Goal: Information Seeking & Learning: Learn about a topic

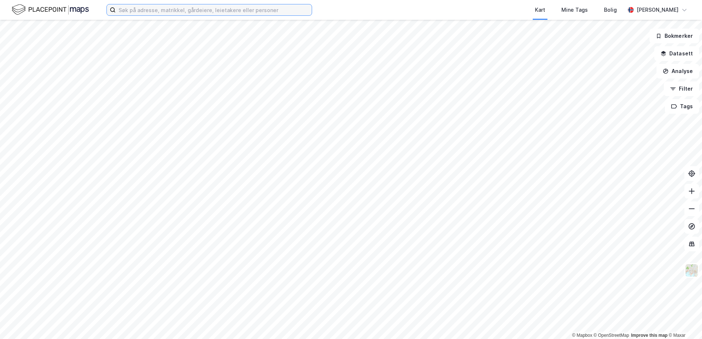
click at [169, 10] on input at bounding box center [214, 9] width 196 height 11
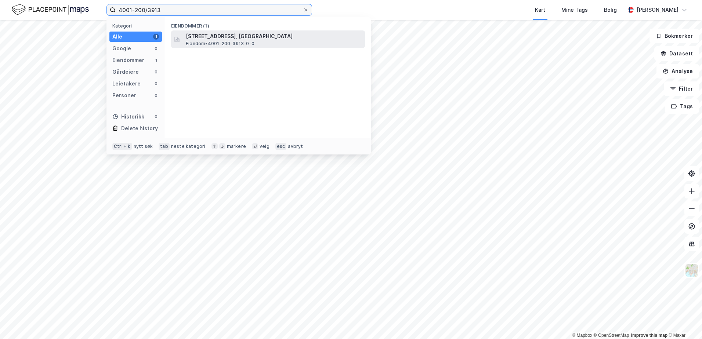
type input "4001-200/3913"
click at [207, 38] on span "[STREET_ADDRESS], [GEOGRAPHIC_DATA]" at bounding box center [274, 36] width 176 height 9
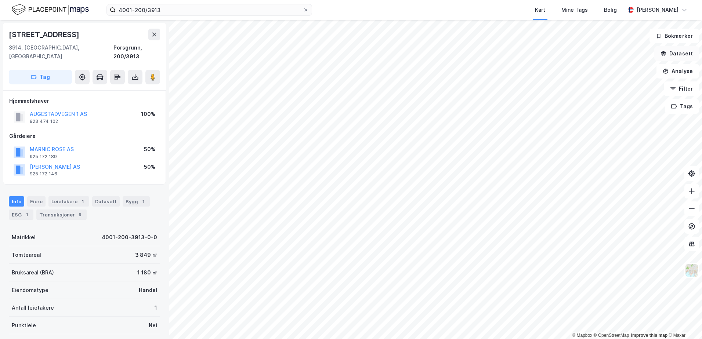
click at [665, 54] on icon "button" at bounding box center [664, 54] width 6 height 6
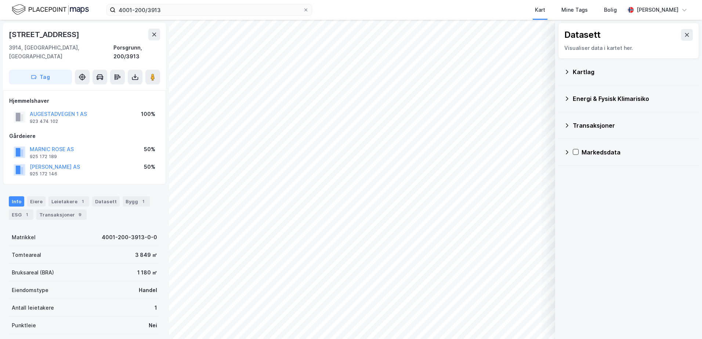
click at [569, 71] on icon at bounding box center [567, 72] width 6 height 6
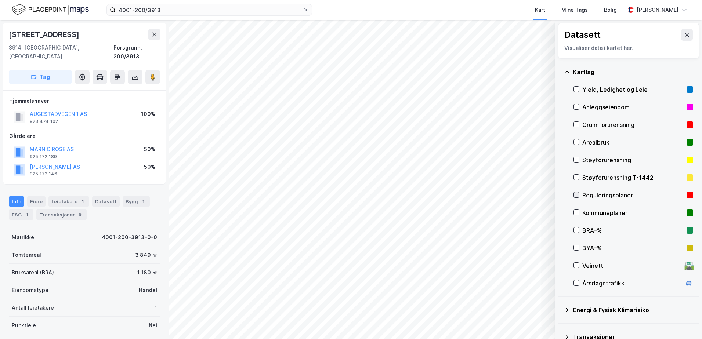
click at [576, 196] on icon at bounding box center [576, 194] width 5 height 5
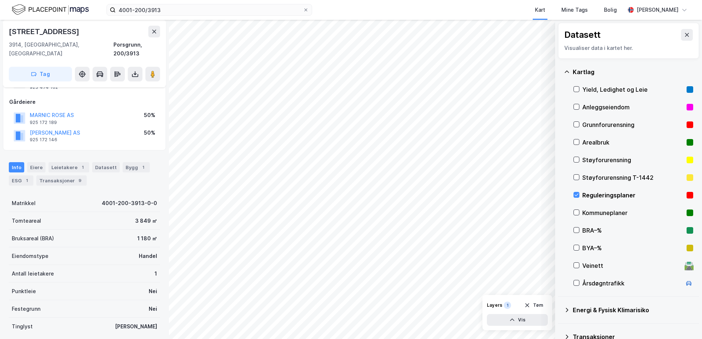
scroll to position [78, 0]
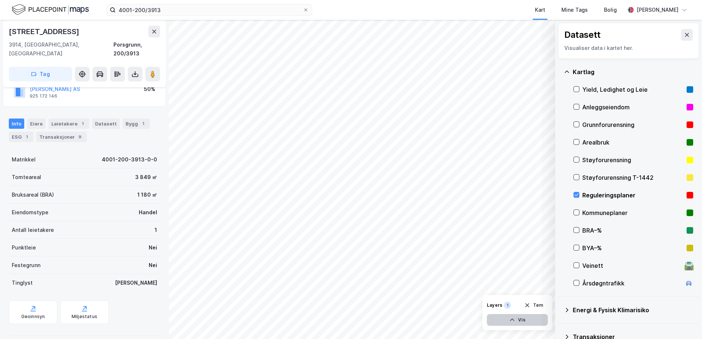
click at [516, 321] on button "Vis" at bounding box center [517, 320] width 61 height 12
click at [541, 304] on icon at bounding box center [540, 304] width 4 height 3
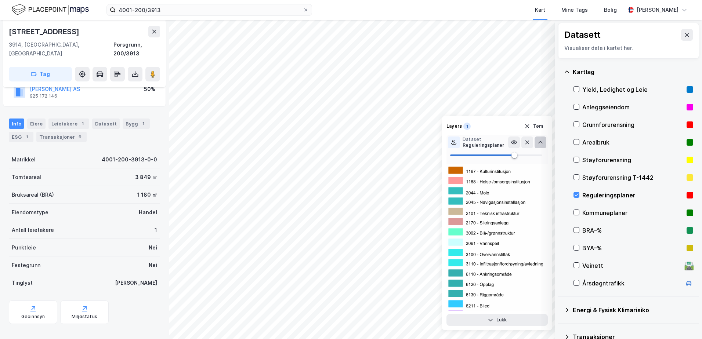
scroll to position [3561, 0]
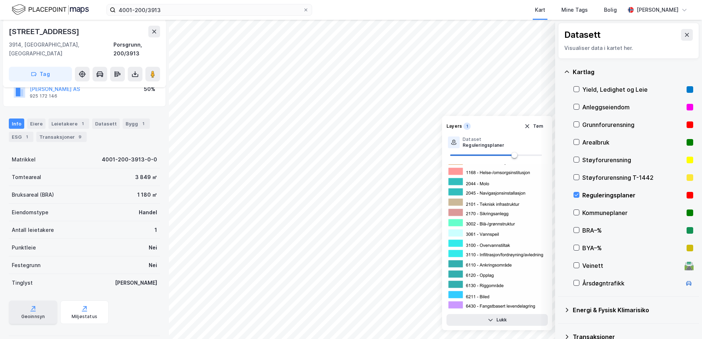
click at [29, 305] on icon at bounding box center [32, 308] width 7 height 7
click at [575, 196] on icon at bounding box center [576, 194] width 5 height 5
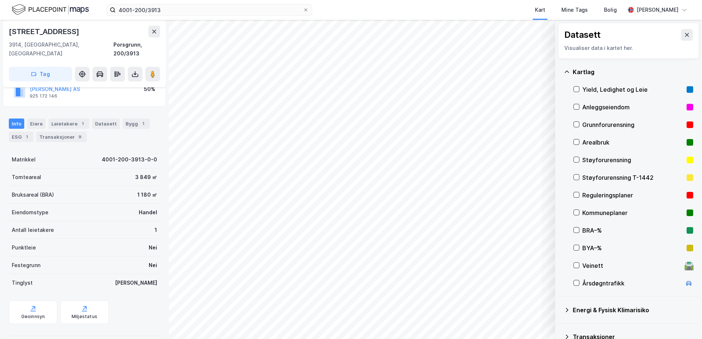
scroll to position [41, 0]
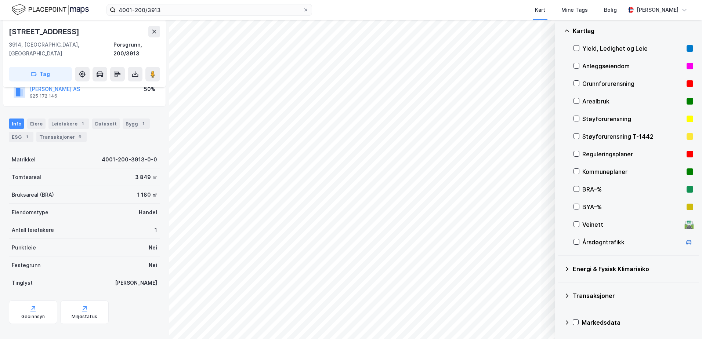
click at [568, 271] on icon at bounding box center [567, 269] width 6 height 6
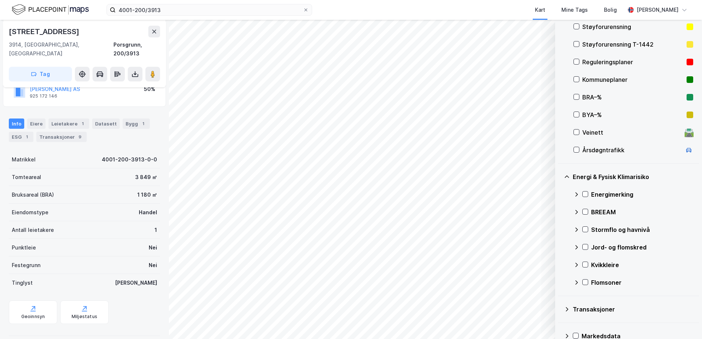
scroll to position [147, 0]
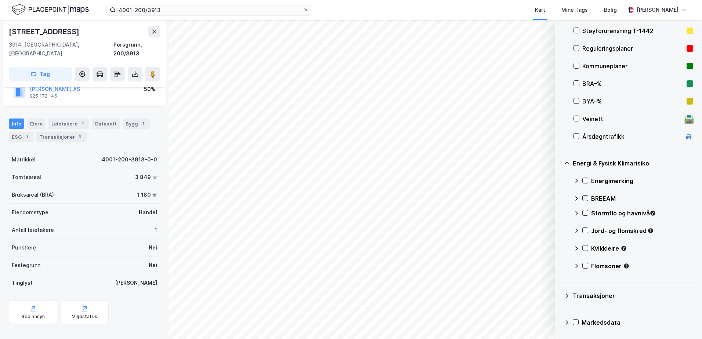
click at [586, 198] on icon at bounding box center [585, 198] width 4 height 3
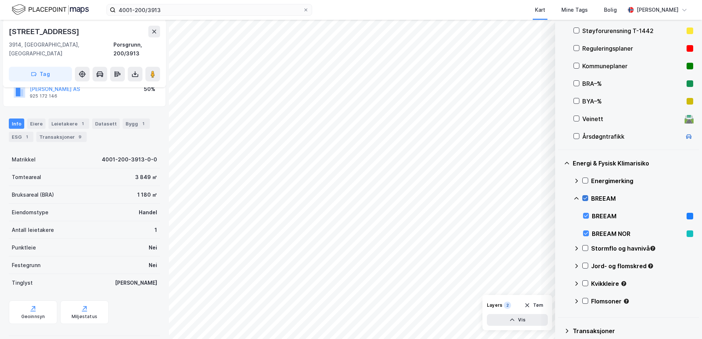
click at [586, 198] on icon at bounding box center [585, 198] width 4 height 3
click at [585, 181] on icon at bounding box center [585, 180] width 5 height 5
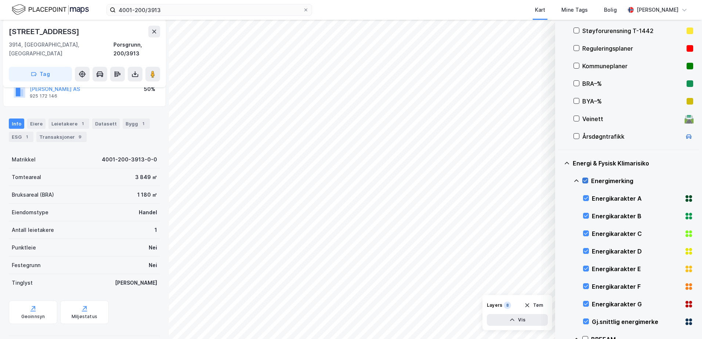
click at [585, 181] on icon at bounding box center [585, 180] width 5 height 5
click at [575, 181] on icon at bounding box center [576, 181] width 4 height 3
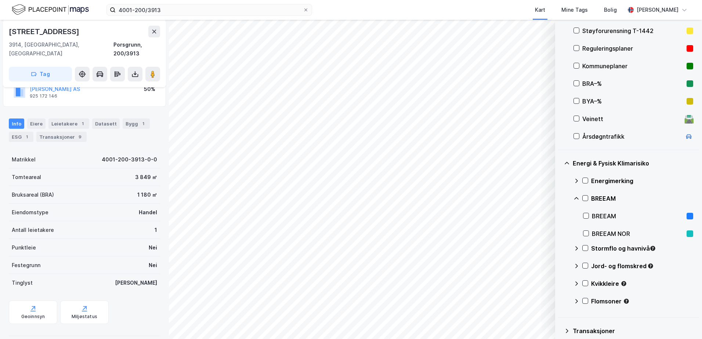
click at [576, 198] on icon at bounding box center [576, 198] width 4 height 3
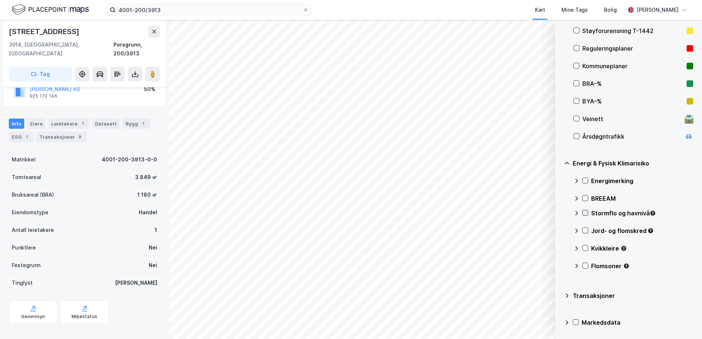
click at [586, 213] on icon at bounding box center [585, 213] width 4 height 3
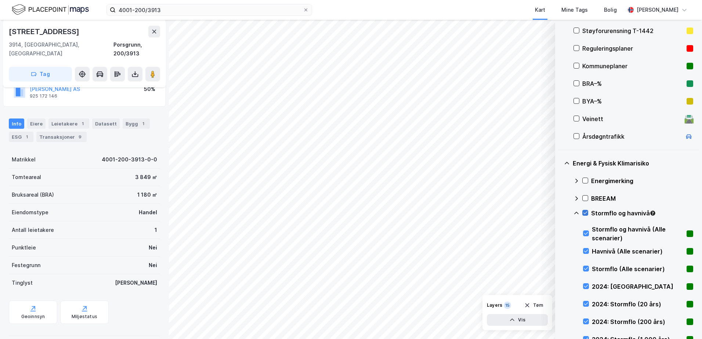
click at [585, 213] on icon at bounding box center [585, 212] width 5 height 5
click at [576, 213] on icon at bounding box center [576, 213] width 4 height 3
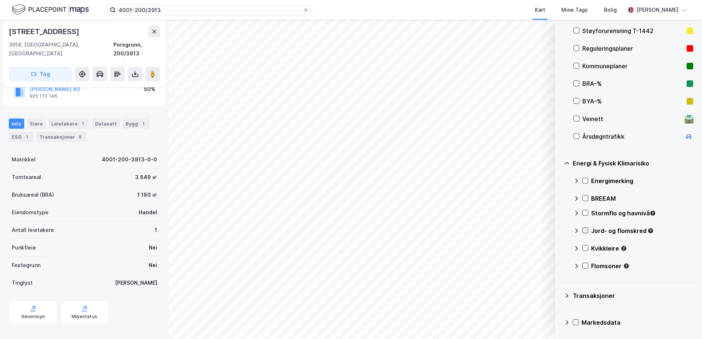
click at [585, 231] on icon at bounding box center [585, 230] width 5 height 5
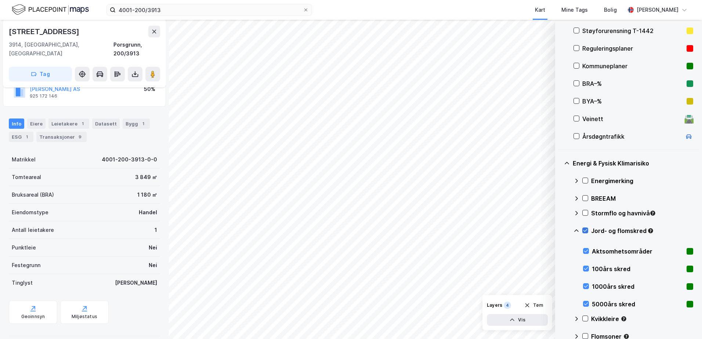
click at [585, 231] on icon at bounding box center [585, 230] width 5 height 5
click at [575, 230] on icon at bounding box center [577, 231] width 6 height 6
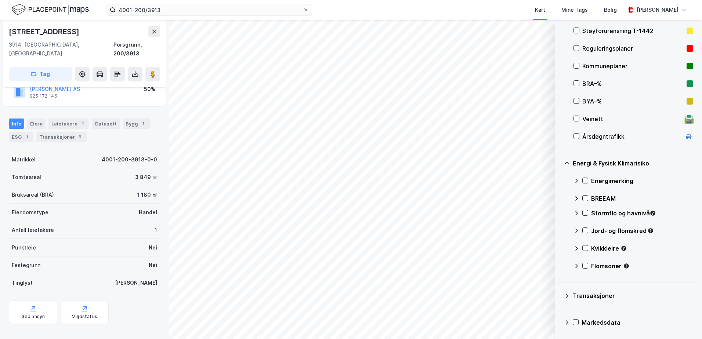
click at [576, 229] on icon at bounding box center [576, 231] width 3 height 4
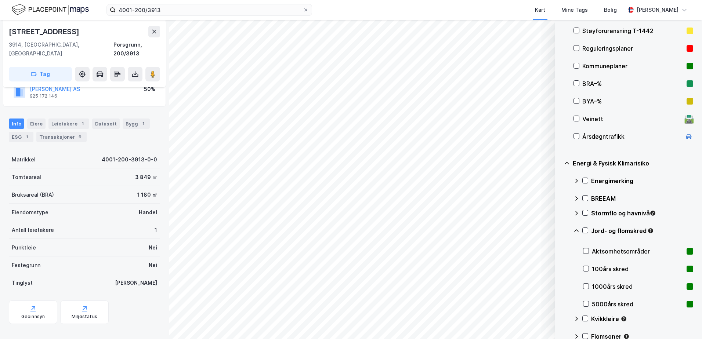
click at [576, 231] on icon at bounding box center [577, 231] width 6 height 6
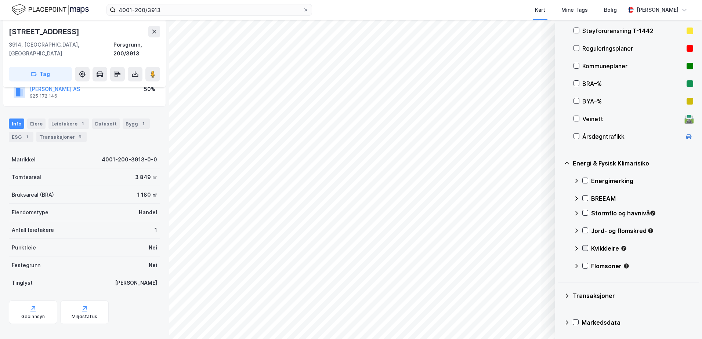
click at [586, 246] on icon at bounding box center [585, 248] width 5 height 5
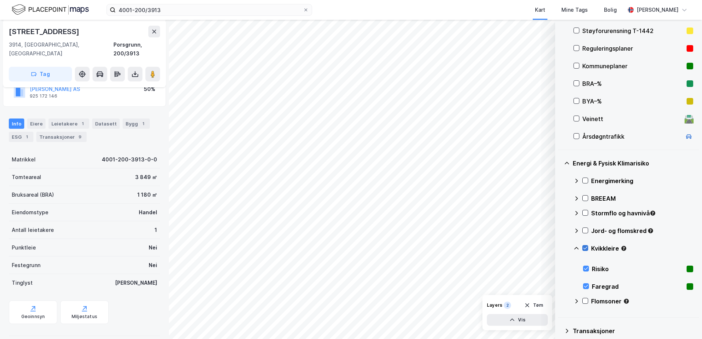
click at [585, 248] on icon at bounding box center [585, 248] width 5 height 5
click at [576, 247] on icon at bounding box center [577, 249] width 6 height 6
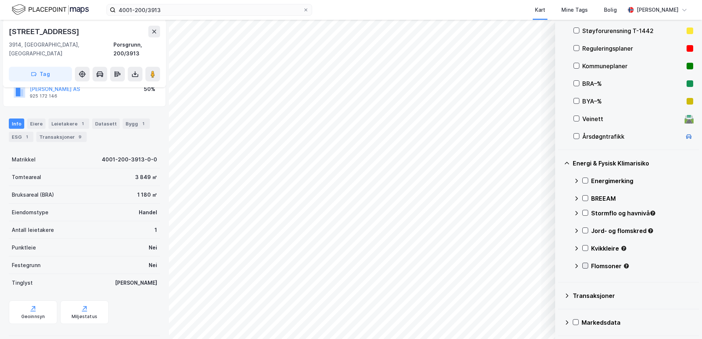
click at [584, 267] on icon at bounding box center [585, 265] width 5 height 5
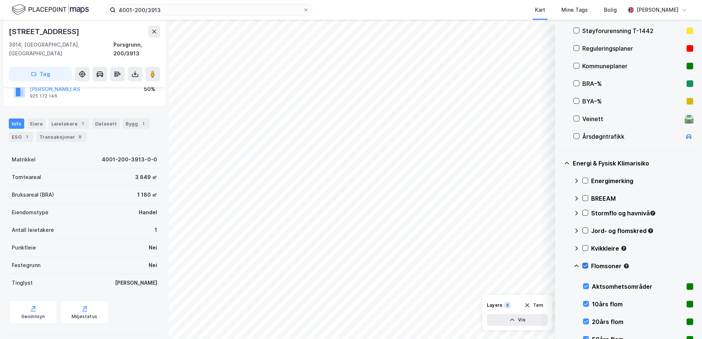
click at [584, 267] on icon at bounding box center [585, 265] width 5 height 5
click at [578, 267] on icon at bounding box center [577, 266] width 6 height 6
